Goal: Find specific page/section: Find specific page/section

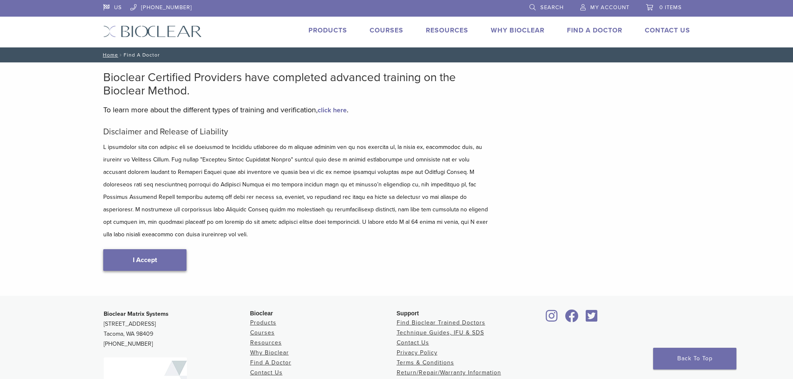
click at [137, 249] on link "I Accept" at bounding box center [144, 260] width 83 height 22
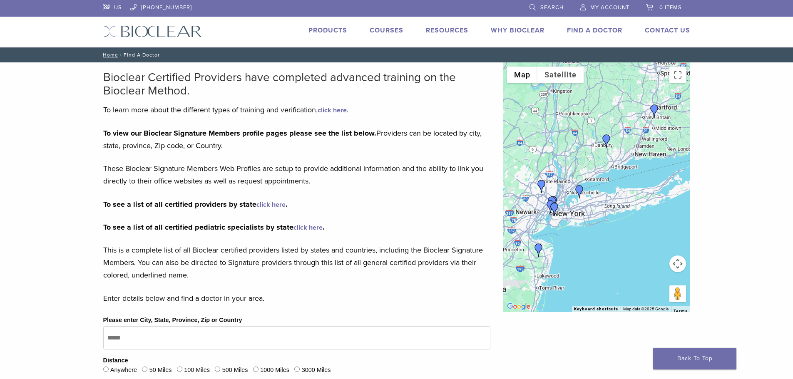
click at [268, 204] on link "click here" at bounding box center [271, 205] width 29 height 8
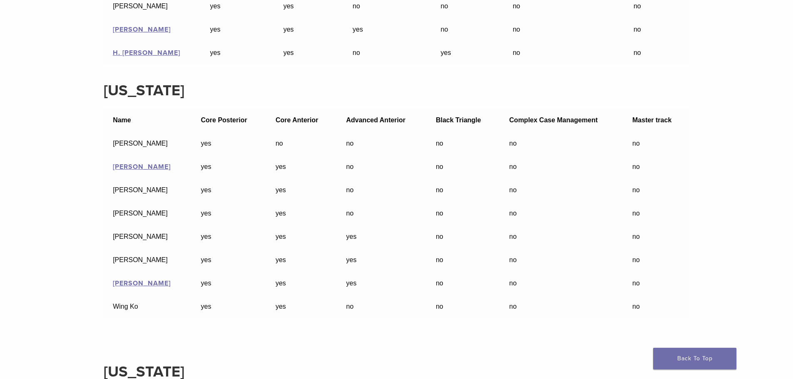
scroll to position [4706, 0]
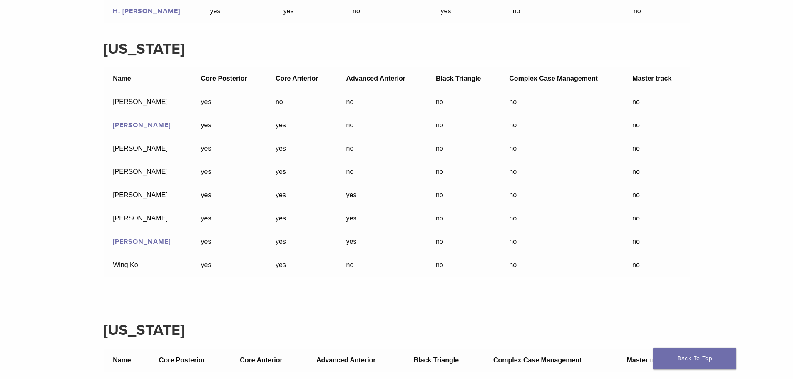
click at [151, 242] on link "[PERSON_NAME]" at bounding box center [142, 242] width 58 height 8
